Goal: Check status

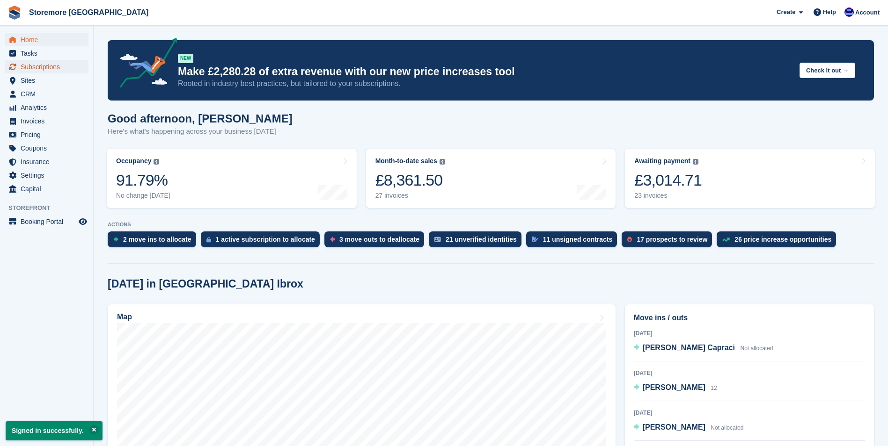
click at [59, 66] on span "Subscriptions" at bounding box center [49, 66] width 56 height 13
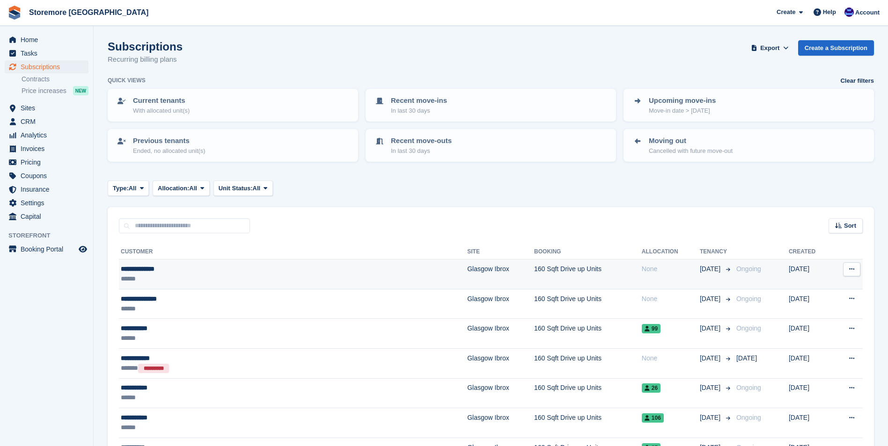
click at [176, 270] on div "**********" at bounding box center [229, 269] width 216 height 10
